Goal: Book appointment/travel/reservation

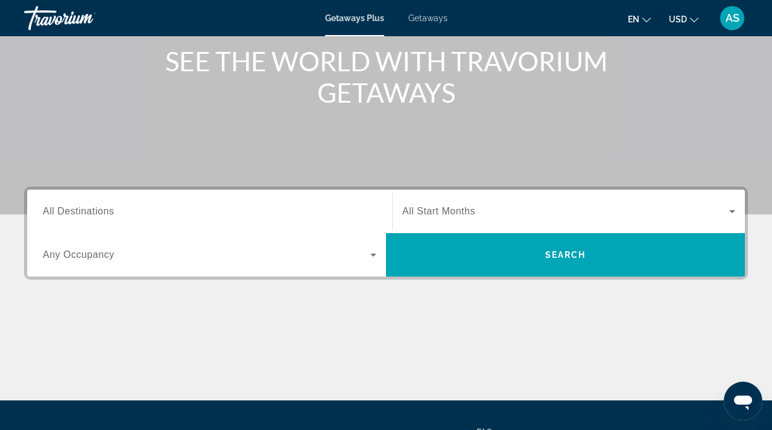
click at [63, 211] on span "All Destinations" at bounding box center [78, 211] width 71 height 10
click at [63, 211] on input "Destination All Destinations" at bounding box center [210, 212] width 334 height 14
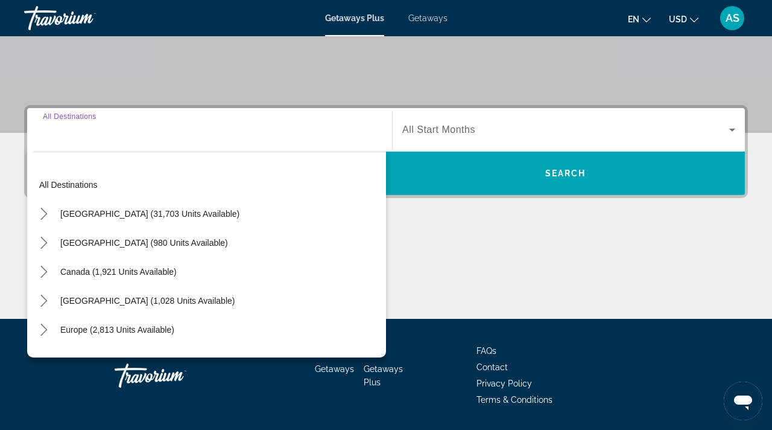
scroll to position [266, 0]
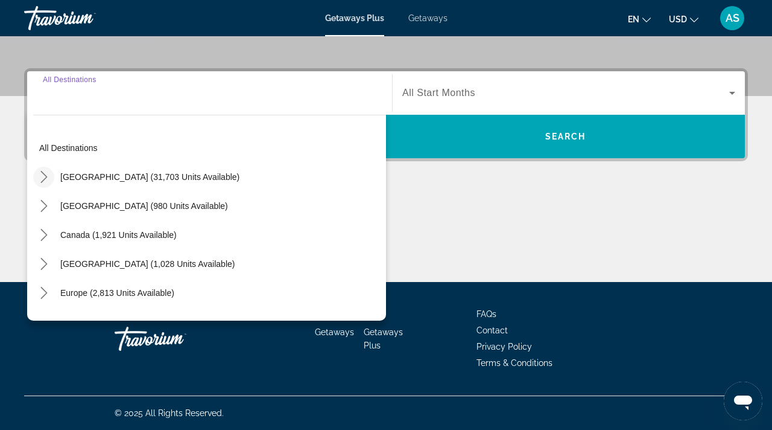
click at [46, 174] on icon "Toggle United States (31,703 units available) submenu" at bounding box center [44, 177] width 12 height 12
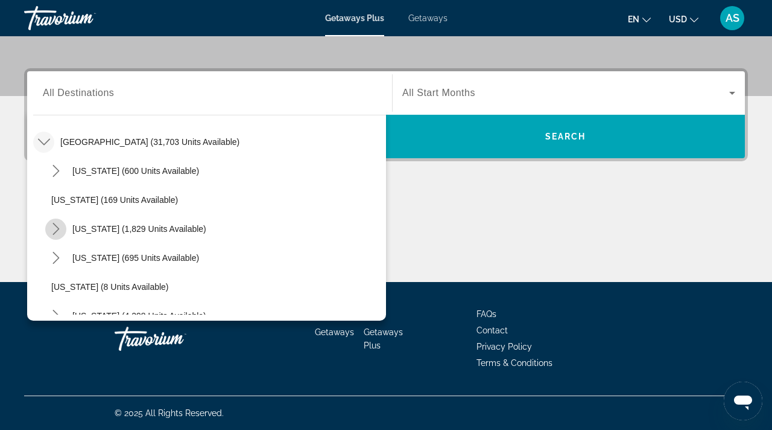
click at [54, 228] on icon "Toggle California (1,829 units available) submenu" at bounding box center [56, 229] width 12 height 12
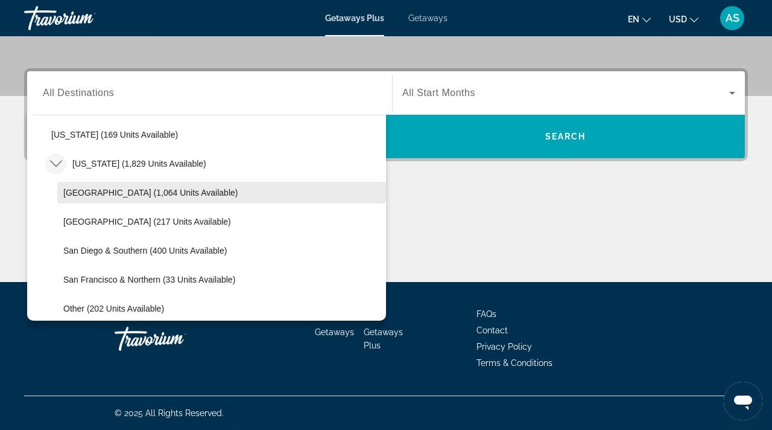
scroll to position [102, 0]
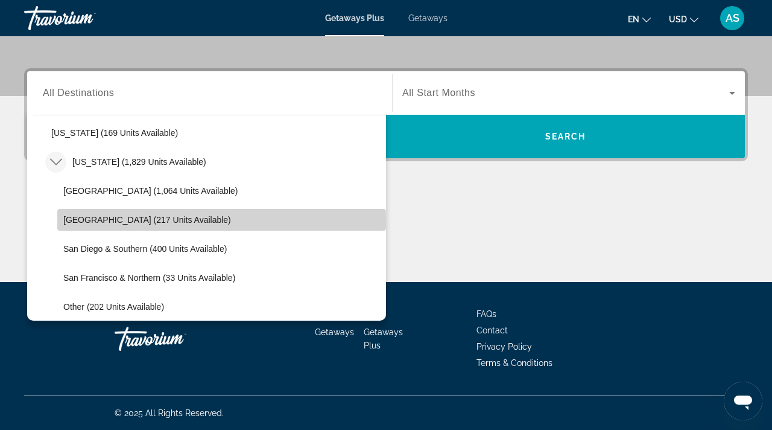
click at [85, 221] on span "[GEOGRAPHIC_DATA] (217 units available)" at bounding box center [147, 220] width 168 height 10
type input "**********"
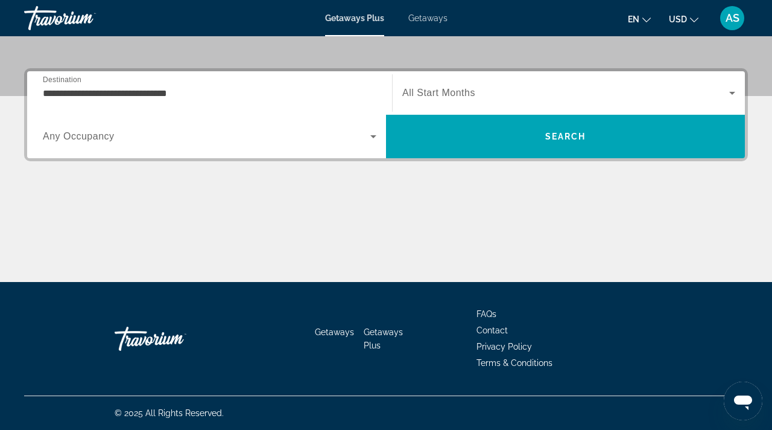
click at [110, 135] on span "Any Occupancy" at bounding box center [79, 136] width 72 height 10
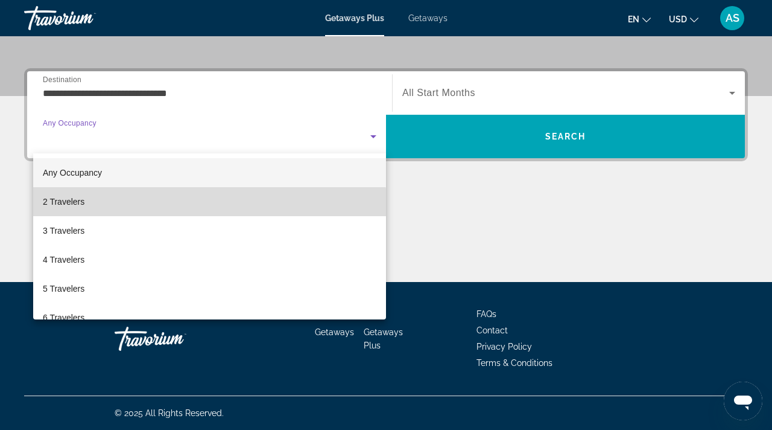
click at [88, 208] on mat-option "2 Travelers" at bounding box center [209, 201] width 353 height 29
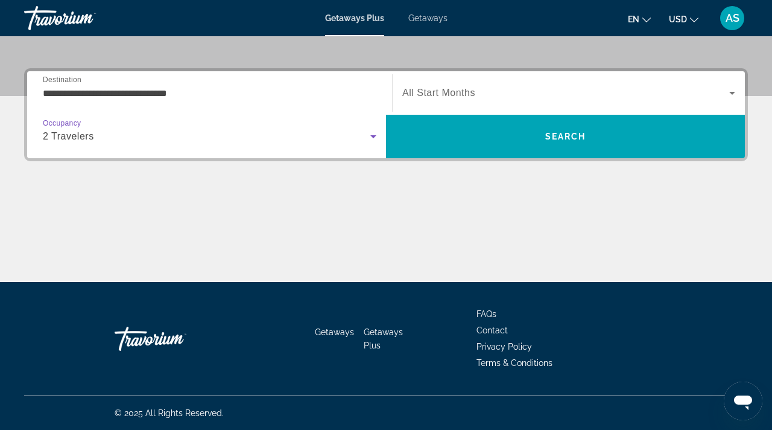
click at [591, 94] on span "Search widget" at bounding box center [565, 93] width 327 height 14
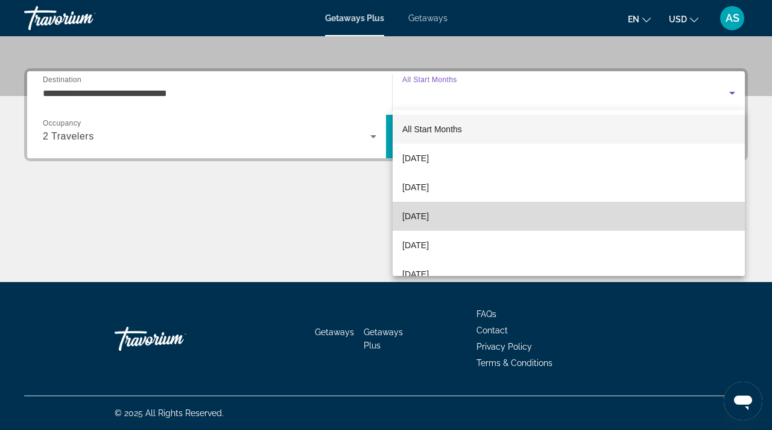
click at [421, 217] on span "[DATE]" at bounding box center [415, 216] width 27 height 14
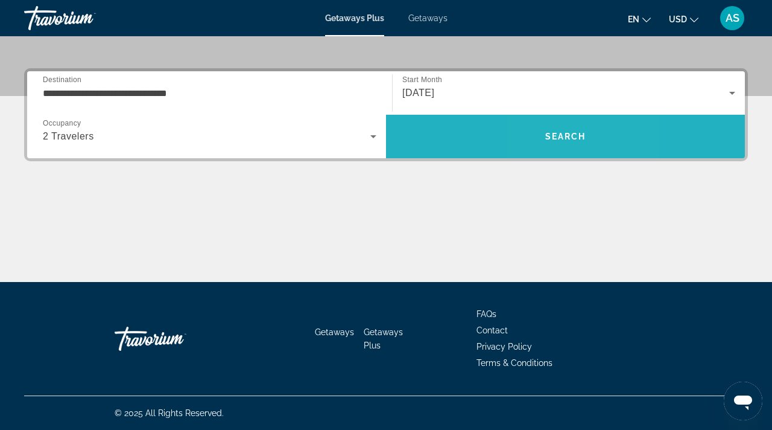
click at [550, 133] on span "Search" at bounding box center [565, 137] width 41 height 10
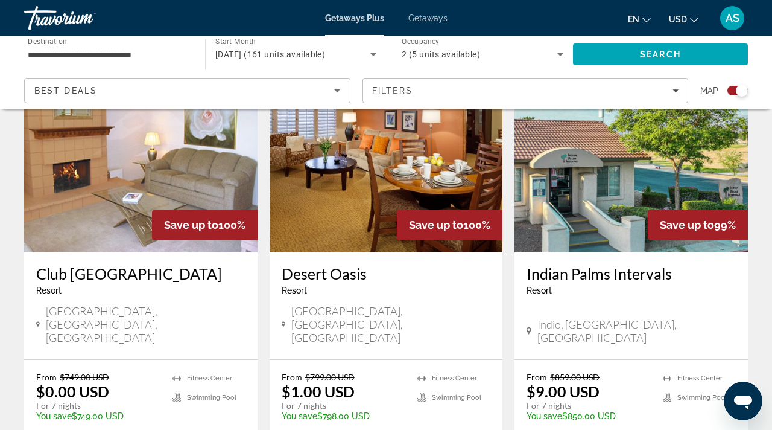
scroll to position [468, 0]
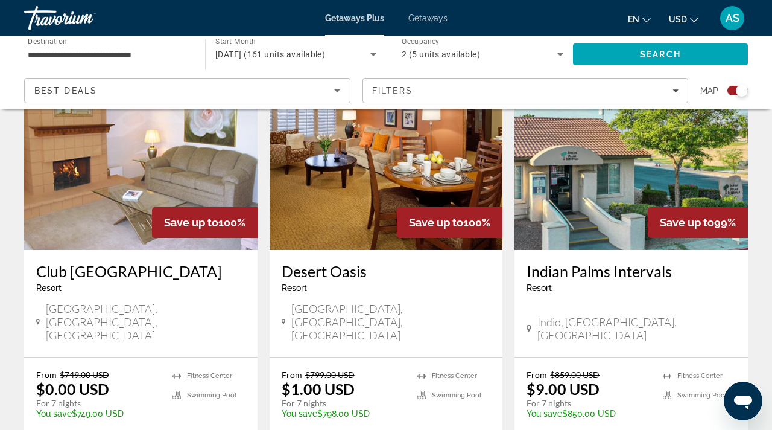
click at [147, 268] on h3 "Club [GEOGRAPHIC_DATA]" at bounding box center [140, 271] width 209 height 18
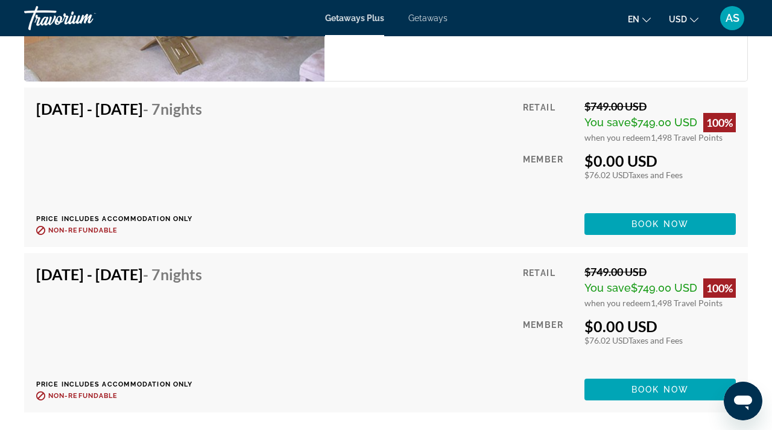
scroll to position [2577, 0]
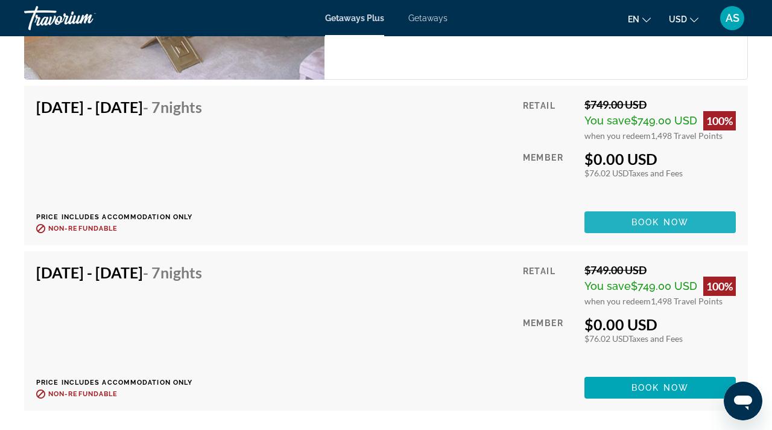
click at [638, 221] on span "Book now" at bounding box center [660, 222] width 57 height 10
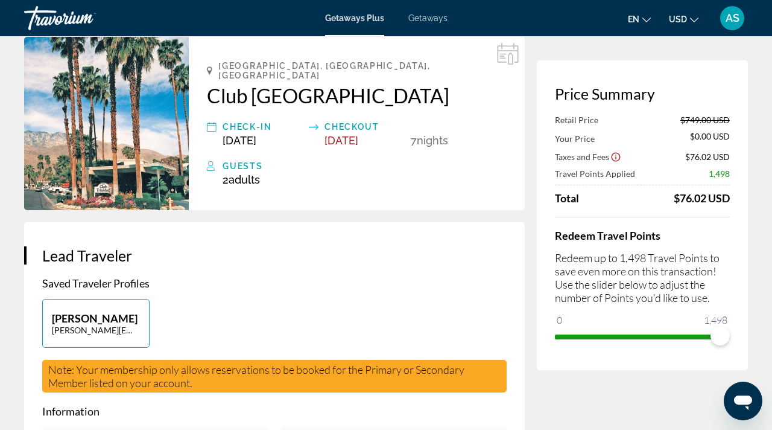
scroll to position [65, 0]
